Goal: Transaction & Acquisition: Book appointment/travel/reservation

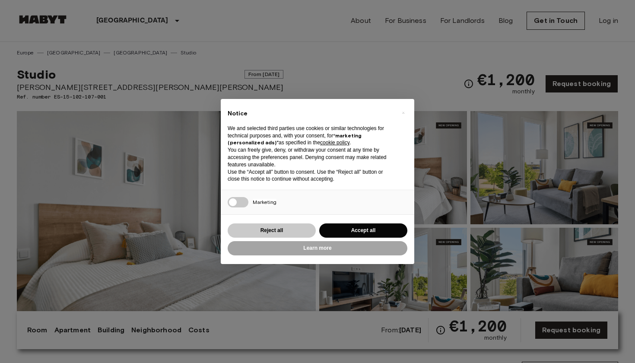
click at [280, 225] on button "Reject all" at bounding box center [272, 230] width 88 height 14
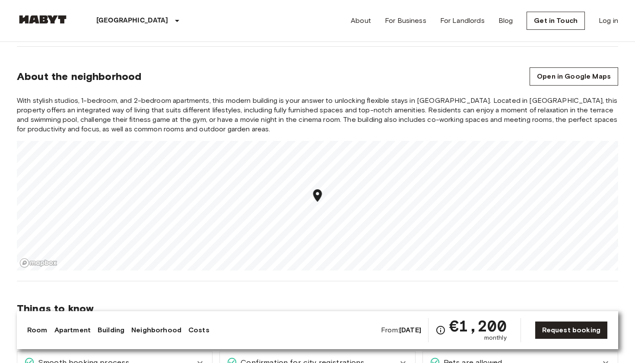
scroll to position [518, 0]
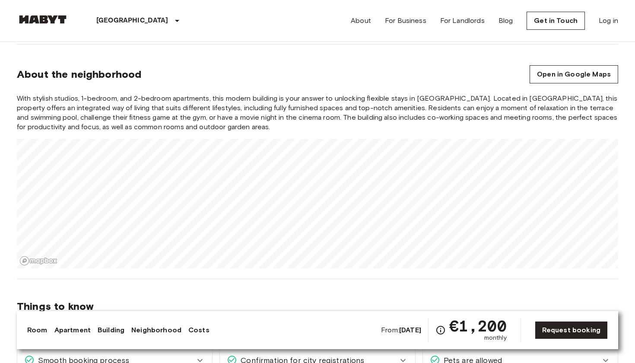
click at [355, 86] on section "About the neighborhood Open in Google Maps With stylish studios, 1-bedroom, and…" at bounding box center [317, 161] width 601 height 235
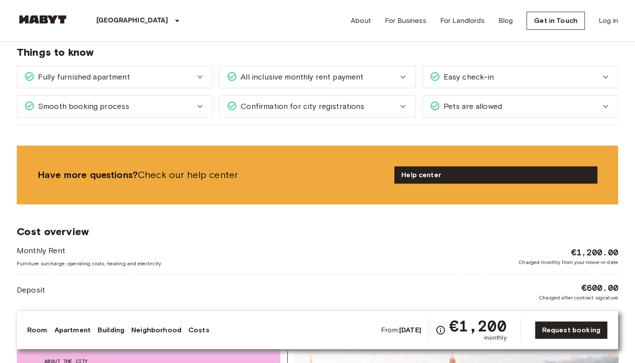
scroll to position [791, 0]
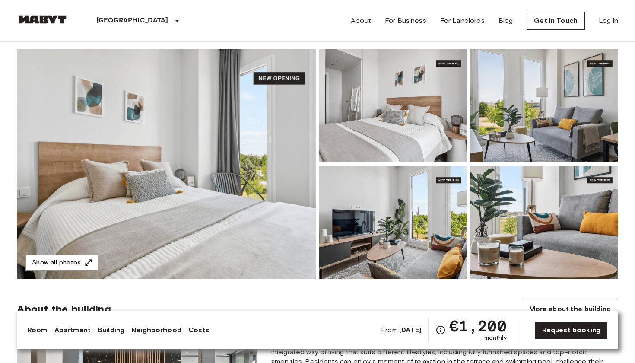
scroll to position [60, 0]
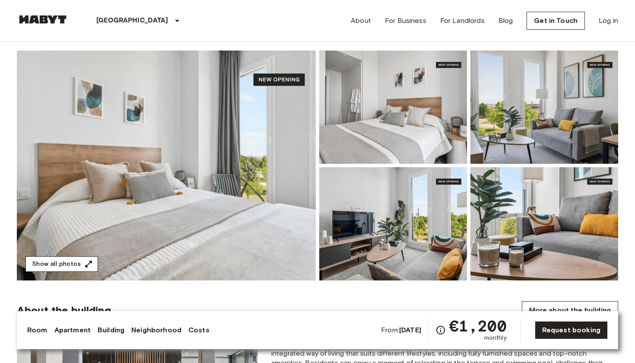
click at [84, 263] on icon "button" at bounding box center [88, 264] width 9 height 9
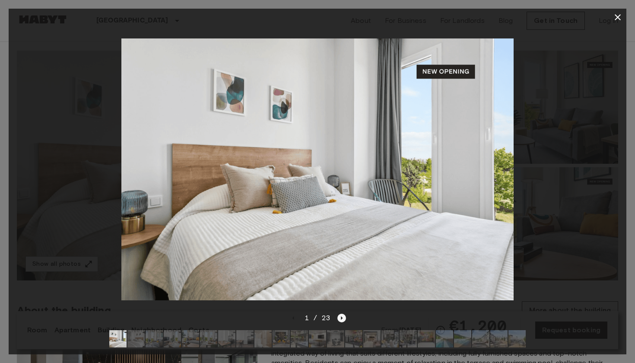
click at [344, 318] on icon "Next image" at bounding box center [341, 318] width 9 height 9
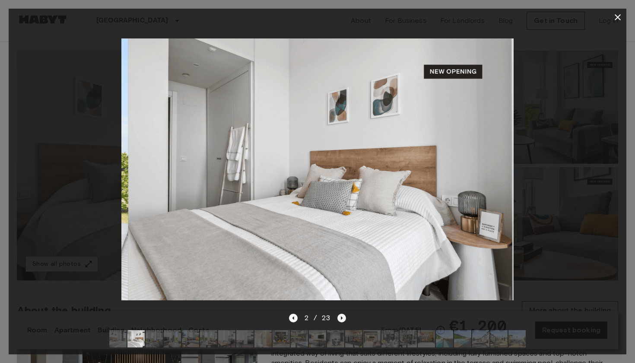
click at [344, 318] on icon "Next image" at bounding box center [341, 318] width 9 height 9
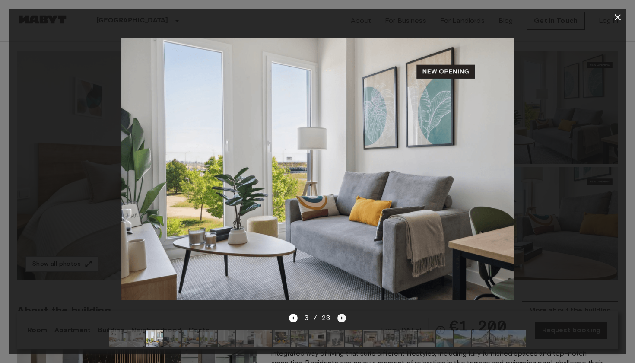
click at [344, 318] on icon "Next image" at bounding box center [341, 318] width 9 height 9
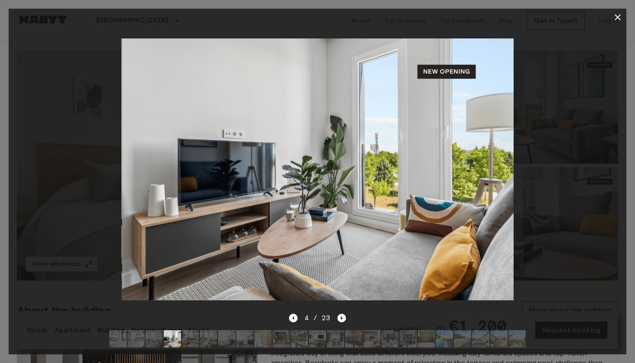
click at [344, 318] on icon "Next image" at bounding box center [341, 318] width 9 height 9
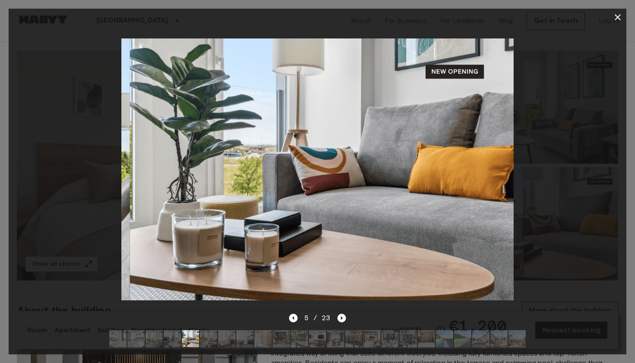
click at [344, 318] on icon "Next image" at bounding box center [341, 318] width 9 height 9
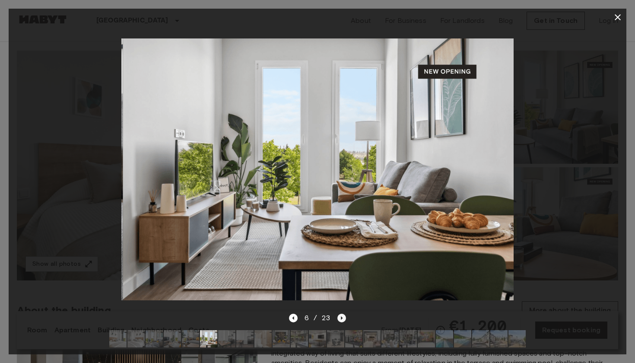
click at [344, 318] on icon "Next image" at bounding box center [341, 318] width 9 height 9
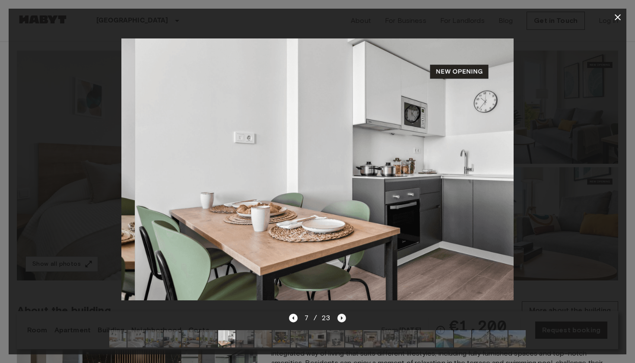
click at [344, 318] on icon "Next image" at bounding box center [341, 318] width 9 height 9
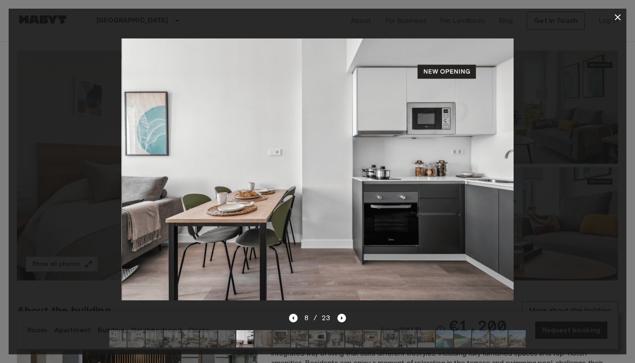
click at [616, 18] on icon "button" at bounding box center [617, 17] width 10 height 10
